Goal: Check status: Check status

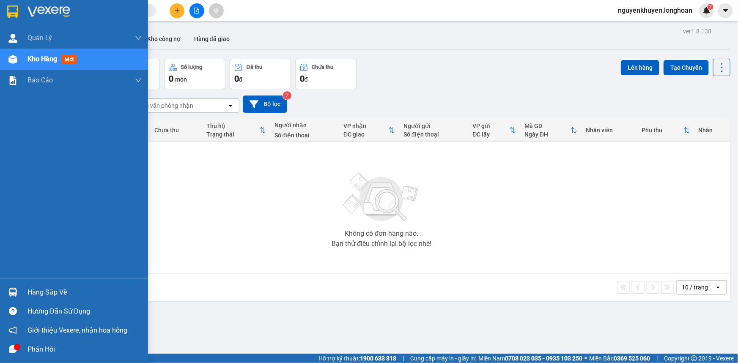
click at [63, 294] on div "Hàng sắp về" at bounding box center [84, 292] width 114 height 13
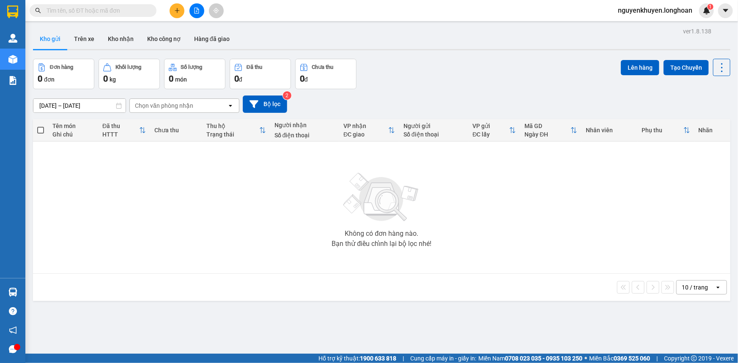
click at [111, 170] on section "Kết quả tìm kiếm ( 0 ) Bộ lọc No Data nguyenkhuyen.longhoan 1 Quản [PERSON_NAME…" at bounding box center [369, 181] width 738 height 363
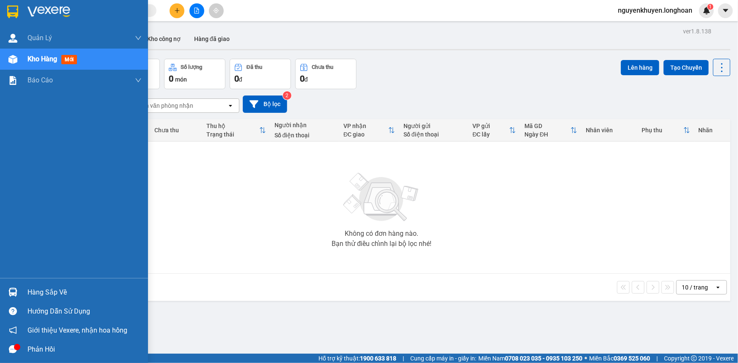
click at [47, 294] on div "Hàng sắp về" at bounding box center [84, 292] width 114 height 13
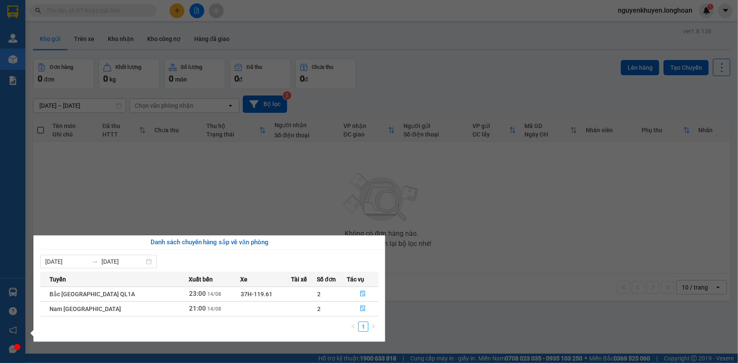
click at [337, 208] on section "Kết quả tìm kiếm ( 0 ) Bộ lọc No Data nguyenkhuyen.longhoan 1 Quản [PERSON_NAME…" at bounding box center [369, 181] width 738 height 363
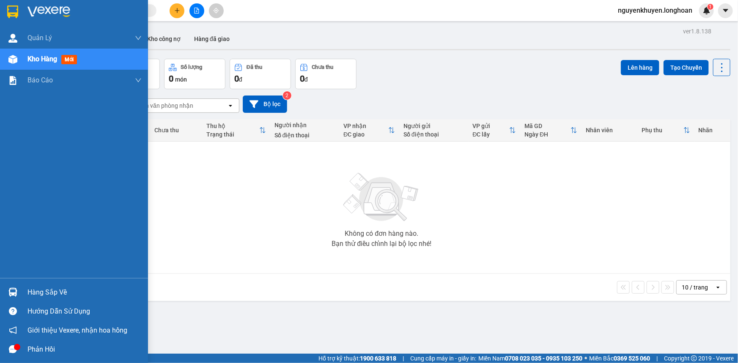
click at [44, 62] on span "Kho hàng" at bounding box center [42, 59] width 30 height 8
click at [51, 60] on span "Kho hàng" at bounding box center [42, 59] width 30 height 8
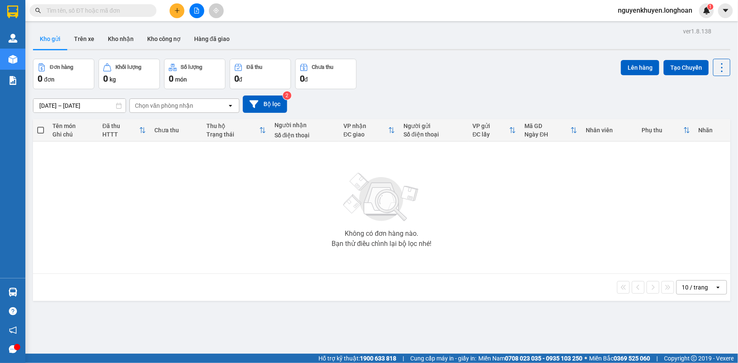
click at [93, 108] on input "[DATE] – [DATE]" at bounding box center [79, 106] width 92 height 14
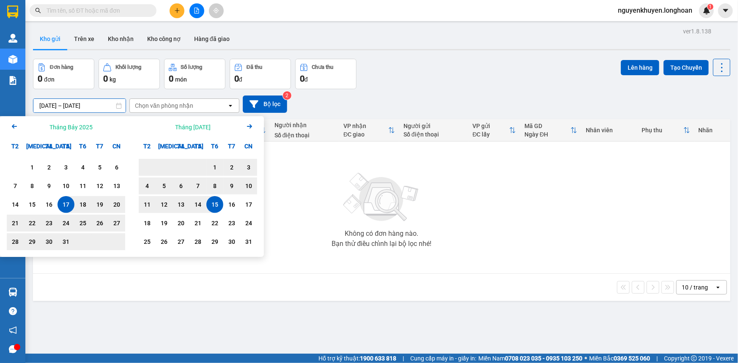
click at [331, 189] on div "Không có đơn hàng nào. Bạn thử điều chỉnh lại bộ lọc nhé!" at bounding box center [381, 207] width 689 height 127
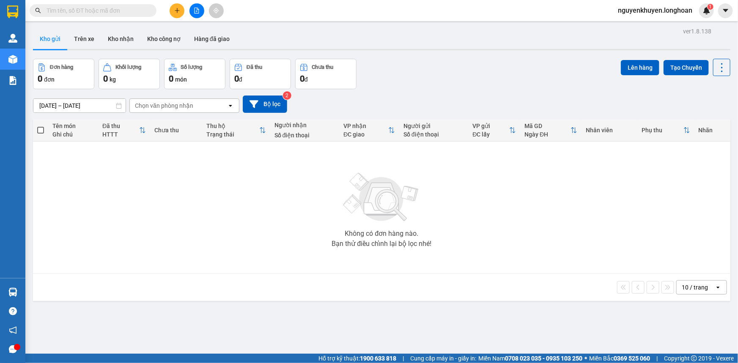
click at [183, 109] on div "Chọn văn phòng nhận" at bounding box center [164, 105] width 58 height 8
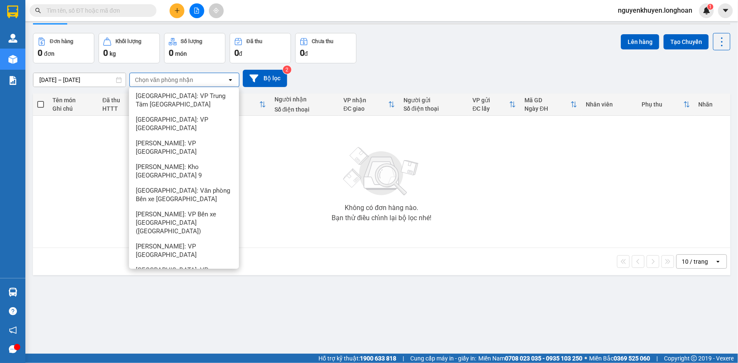
scroll to position [38, 0]
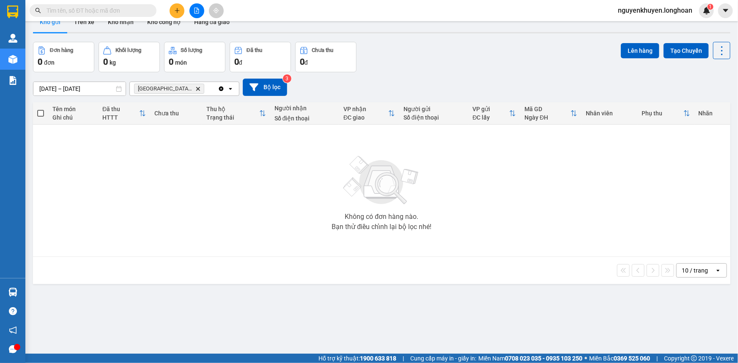
scroll to position [0, 0]
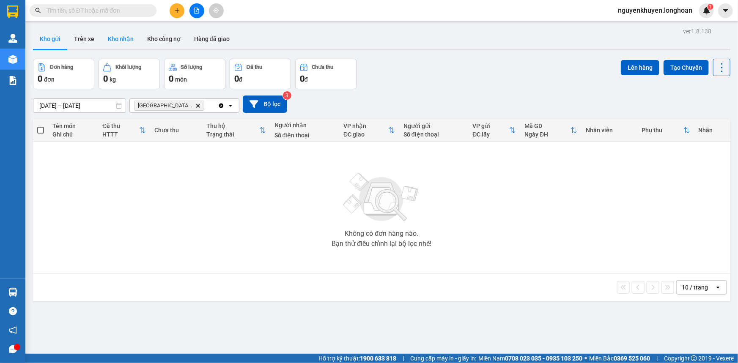
click at [120, 41] on button "Kho nhận" at bounding box center [120, 39] width 39 height 20
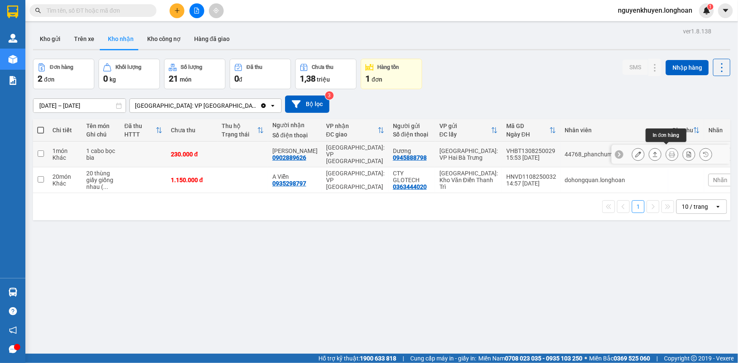
click at [669, 151] on icon at bounding box center [672, 154] width 6 height 6
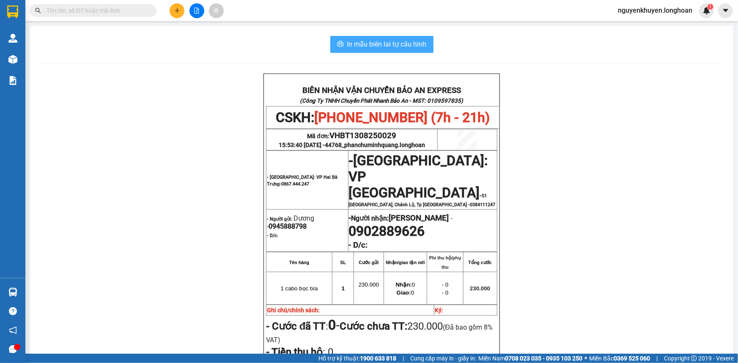
click at [393, 46] on span "In mẫu biên lai tự cấu hình" at bounding box center [386, 44] width 79 height 11
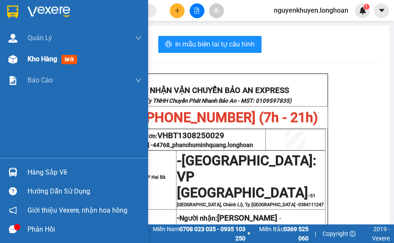
click at [0, 52] on div "Kho hàng mới" at bounding box center [74, 59] width 148 height 21
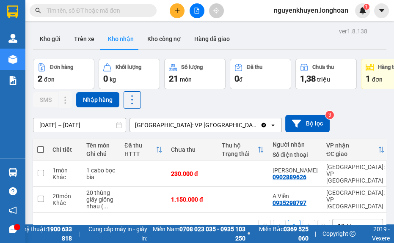
click at [54, 88] on button "Đơn hàng 2 đơn" at bounding box center [63, 74] width 61 height 30
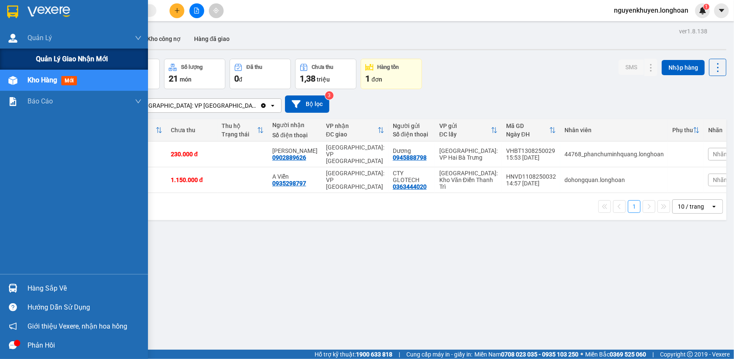
click at [58, 60] on span "Quản lý giao nhận mới" at bounding box center [72, 59] width 72 height 11
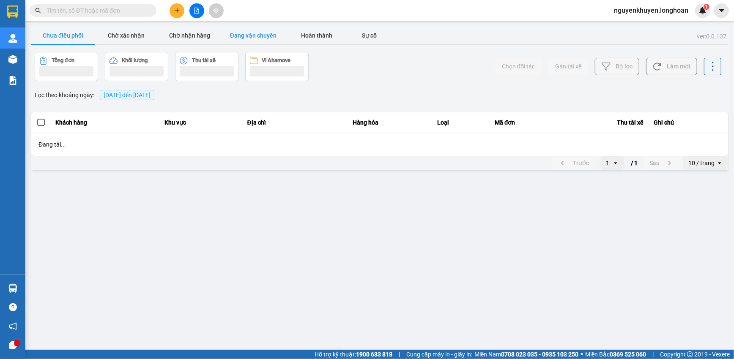
click at [250, 37] on button "Đang vận chuyển" at bounding box center [253, 35] width 63 height 17
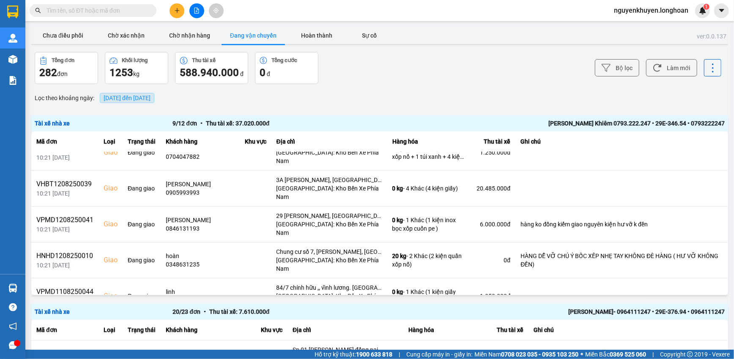
click at [147, 100] on span "[DATE] đến [DATE]" at bounding box center [127, 98] width 47 height 7
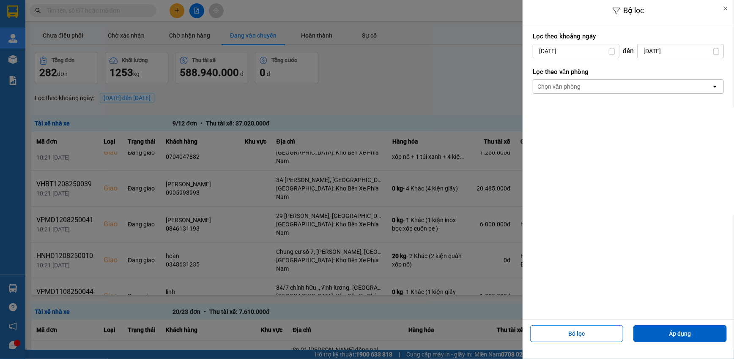
click at [596, 86] on div "Chọn văn phòng" at bounding box center [622, 87] width 178 height 14
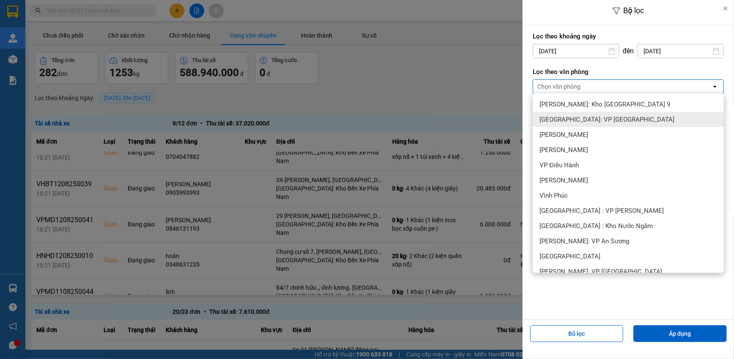
click at [581, 123] on span "[GEOGRAPHIC_DATA]: VP [GEOGRAPHIC_DATA]" at bounding box center [606, 119] width 135 height 8
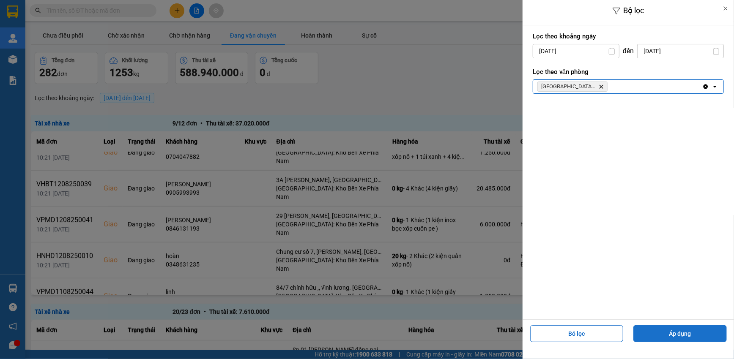
click at [693, 335] on button "Áp dụng" at bounding box center [679, 334] width 93 height 17
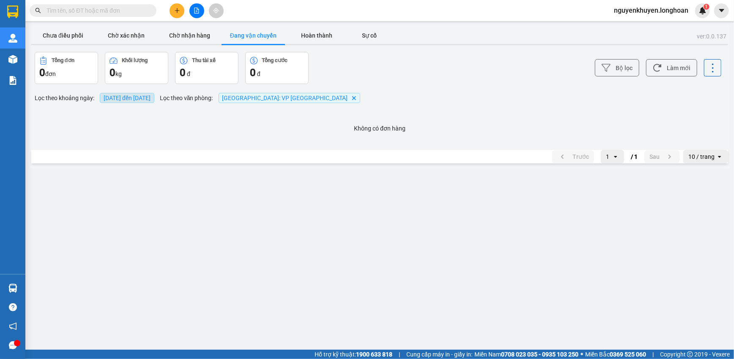
click at [151, 99] on span "[DATE] đến [DATE]" at bounding box center [127, 98] width 47 height 7
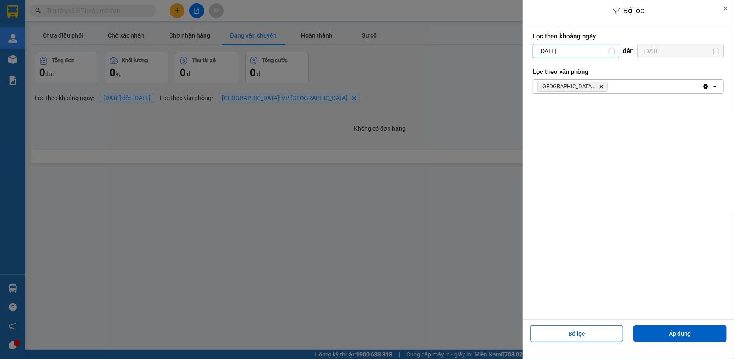
click at [576, 54] on input "[DATE]" at bounding box center [576, 51] width 86 height 14
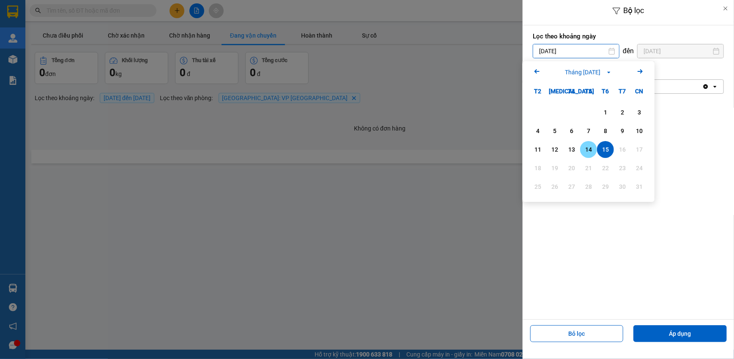
click at [592, 150] on div "14" at bounding box center [589, 150] width 12 height 10
type input "[DATE]"
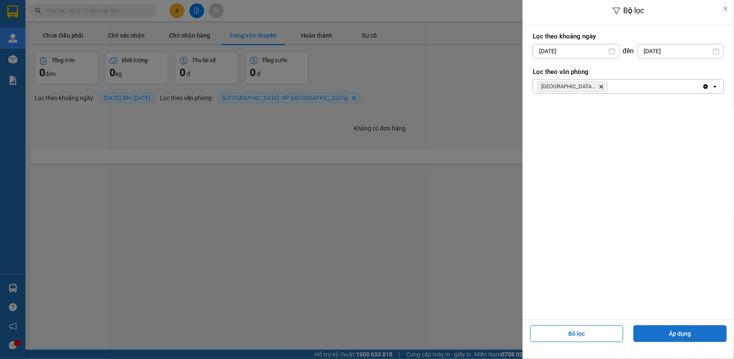
click at [684, 333] on button "Áp dụng" at bounding box center [679, 334] width 93 height 17
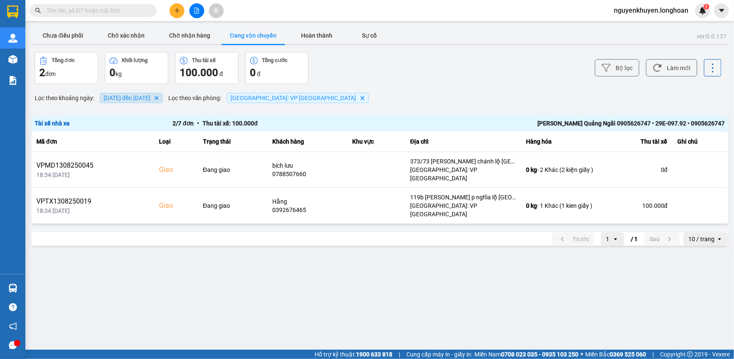
click at [151, 97] on span "[DATE] đến [DATE]" at bounding box center [127, 98] width 47 height 7
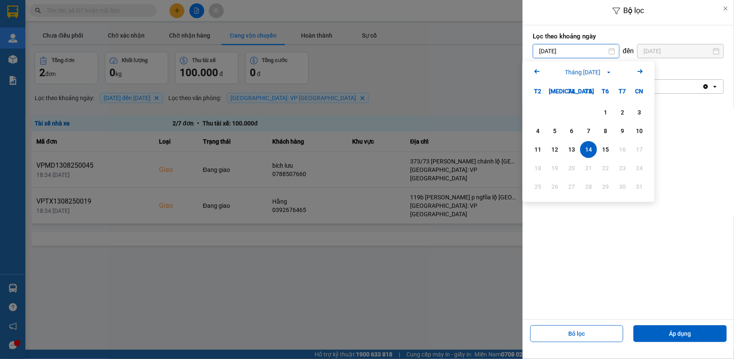
click at [586, 51] on input "[DATE]" at bounding box center [576, 51] width 86 height 14
click at [569, 147] on div "13" at bounding box center [572, 150] width 12 height 10
type input "[DATE]"
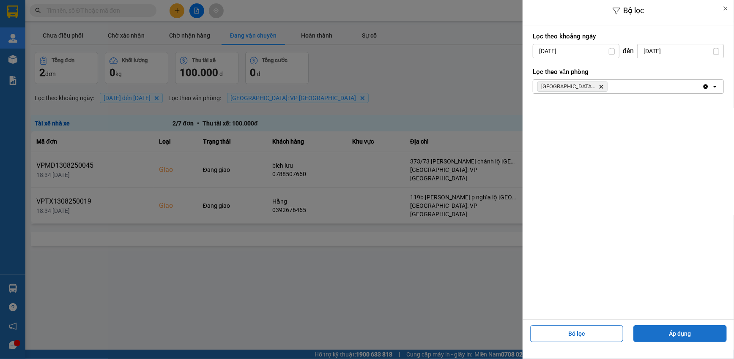
click at [699, 336] on button "Áp dụng" at bounding box center [679, 334] width 93 height 17
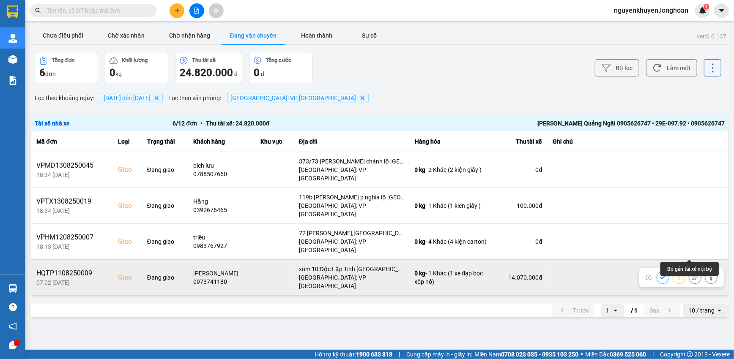
click at [692, 275] on icon at bounding box center [695, 277] width 6 height 5
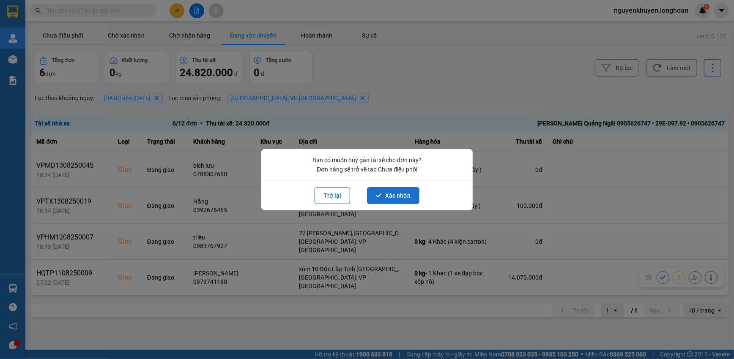
click at [399, 197] on button "Xác nhận" at bounding box center [393, 195] width 52 height 17
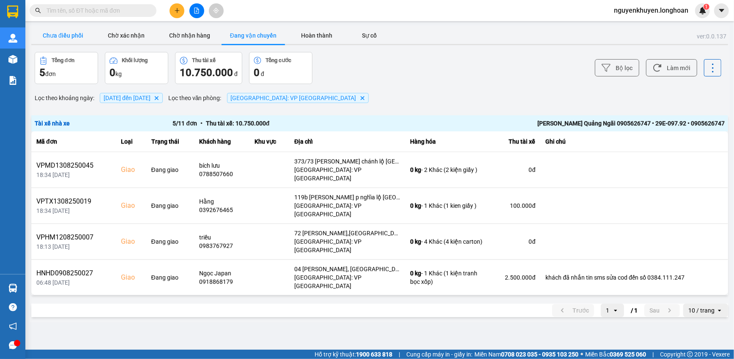
click at [69, 38] on button "Chưa điều phối" at bounding box center [62, 35] width 63 height 17
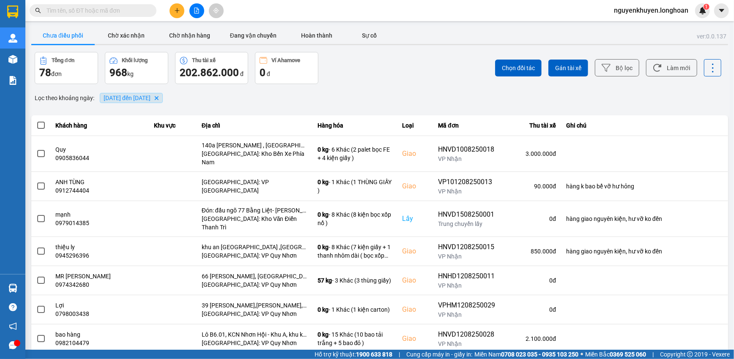
click at [151, 99] on span "[DATE] đến [DATE]" at bounding box center [127, 98] width 47 height 7
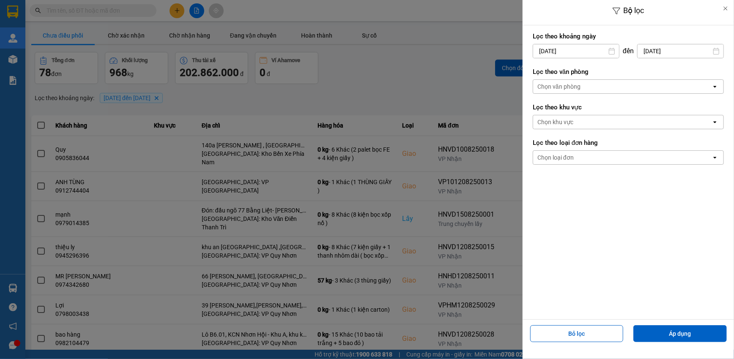
click at [595, 82] on div "Chọn văn phòng" at bounding box center [622, 87] width 178 height 14
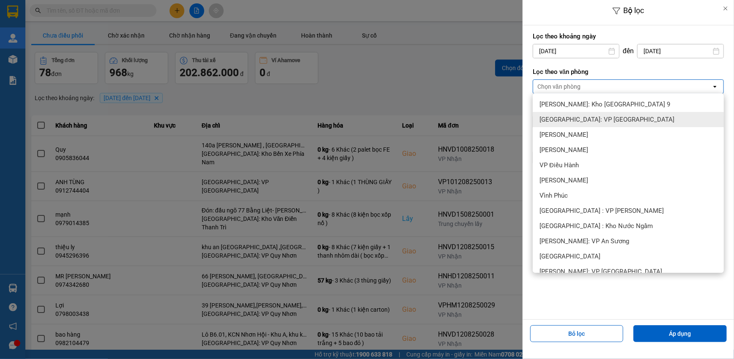
click at [587, 118] on span "[GEOGRAPHIC_DATA]: VP [GEOGRAPHIC_DATA]" at bounding box center [606, 119] width 135 height 8
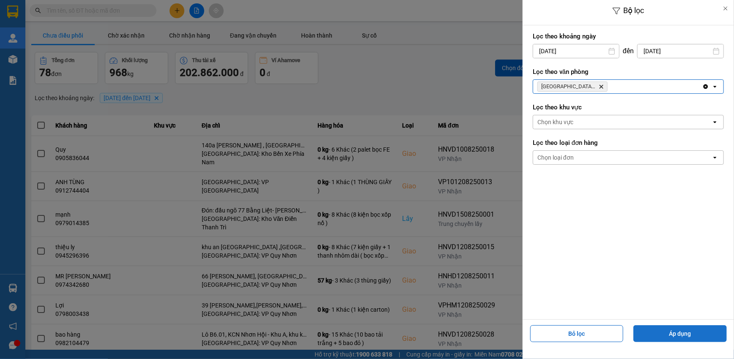
click at [683, 334] on button "Áp dụng" at bounding box center [679, 334] width 93 height 17
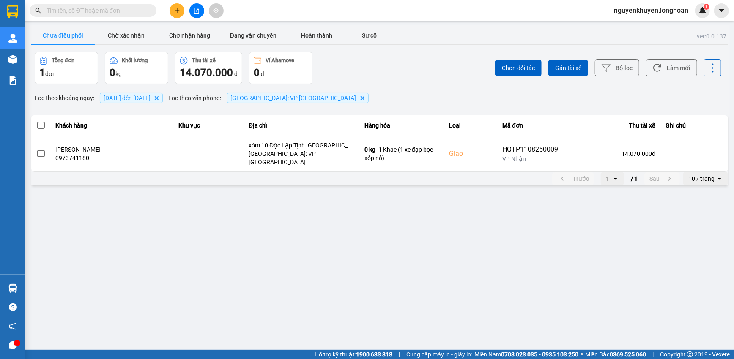
click at [419, 71] on div "Chọn đối tác Gán tài xế Bộ lọc Làm mới" at bounding box center [549, 68] width 343 height 32
click at [320, 32] on button "Hoàn thành" at bounding box center [316, 35] width 63 height 17
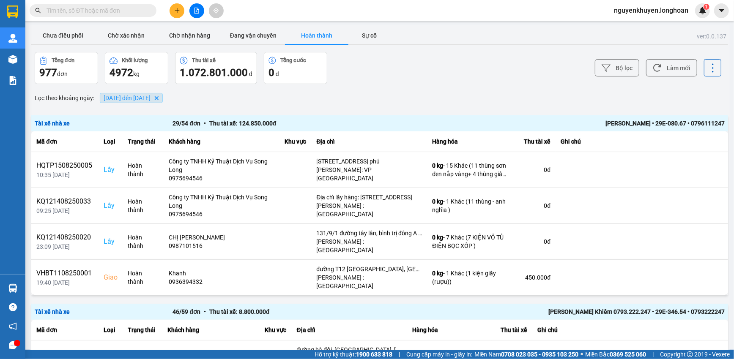
click at [151, 96] on span "[DATE] đến [DATE]" at bounding box center [127, 98] width 47 height 7
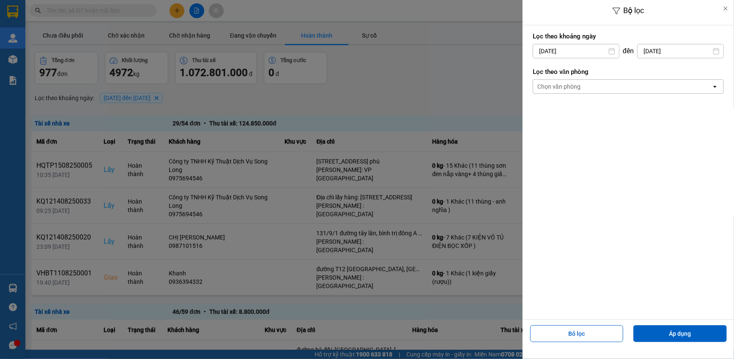
click at [605, 87] on div "Chọn văn phòng" at bounding box center [622, 87] width 178 height 14
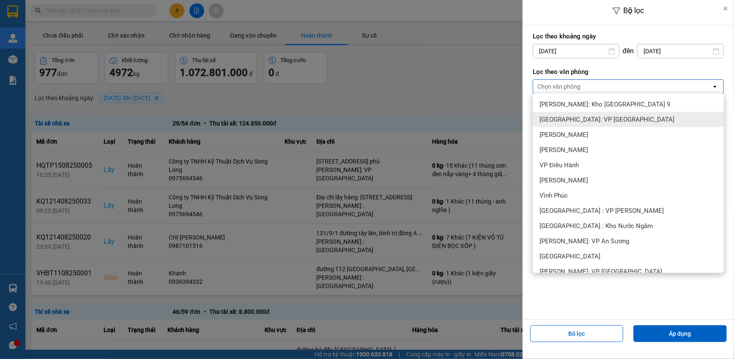
click at [604, 122] on span "[GEOGRAPHIC_DATA]: VP [GEOGRAPHIC_DATA]" at bounding box center [606, 119] width 135 height 8
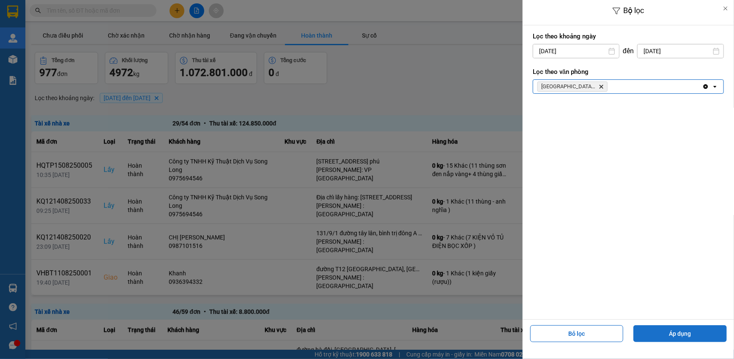
click at [669, 338] on button "Áp dụng" at bounding box center [679, 334] width 93 height 17
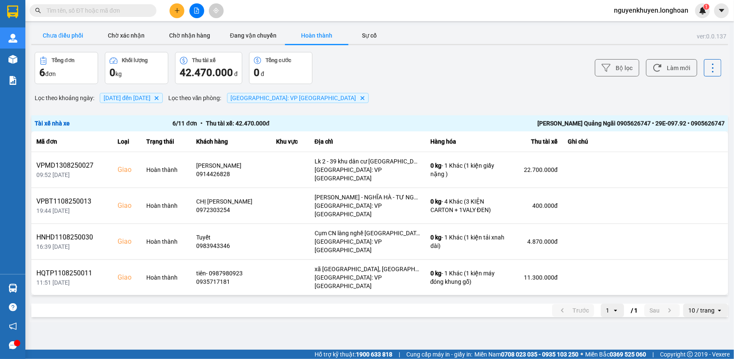
click at [65, 36] on button "Chưa điều phối" at bounding box center [62, 35] width 63 height 17
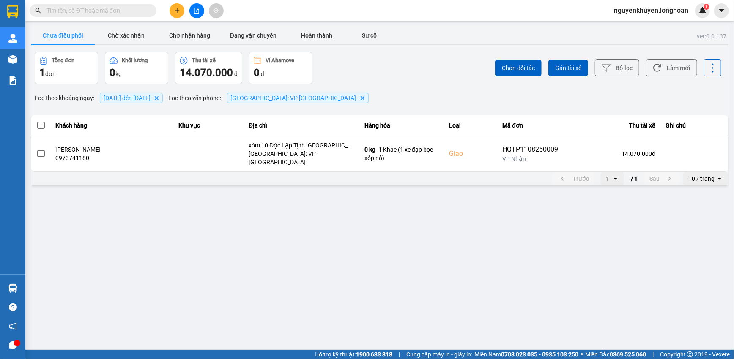
click at [423, 61] on div "Chọn đối tác Gán tài xế Bộ lọc Làm mới" at bounding box center [549, 68] width 343 height 32
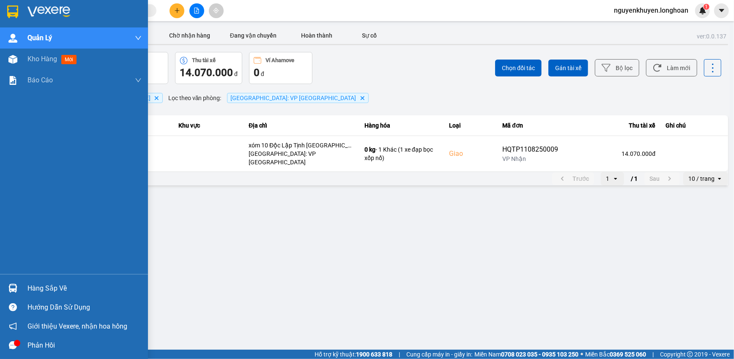
click at [41, 285] on div "Hàng sắp về" at bounding box center [84, 288] width 114 height 13
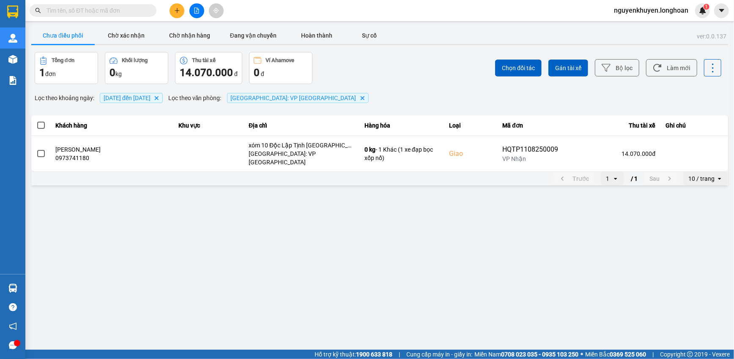
click at [492, 208] on section "Kết quả tìm kiếm ( 0 ) Bộ lọc No Data nguyenkhuyen.longhoan 1 Quản [PERSON_NAME…" at bounding box center [367, 179] width 734 height 359
